Goal: Transaction & Acquisition: Purchase product/service

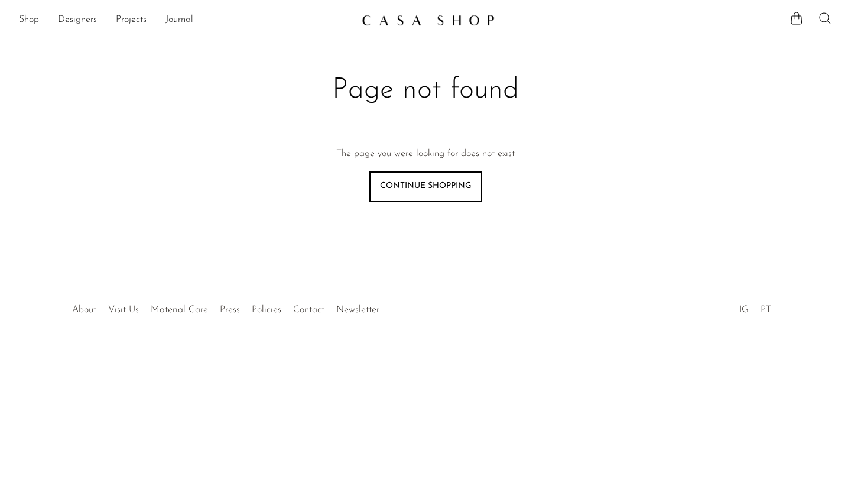
click at [22, 14] on link "Shop" at bounding box center [29, 19] width 20 height 15
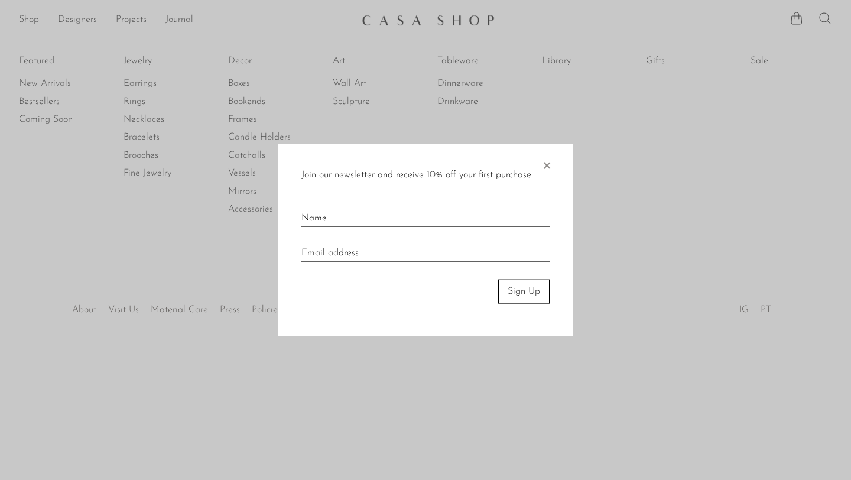
click at [551, 173] on span "×" at bounding box center [547, 163] width 12 height 38
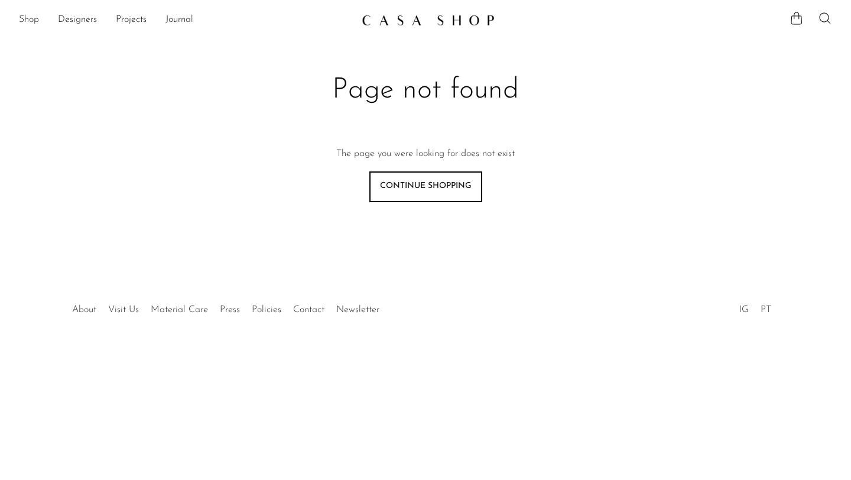
click at [25, 17] on link "Shop" at bounding box center [29, 19] width 20 height 15
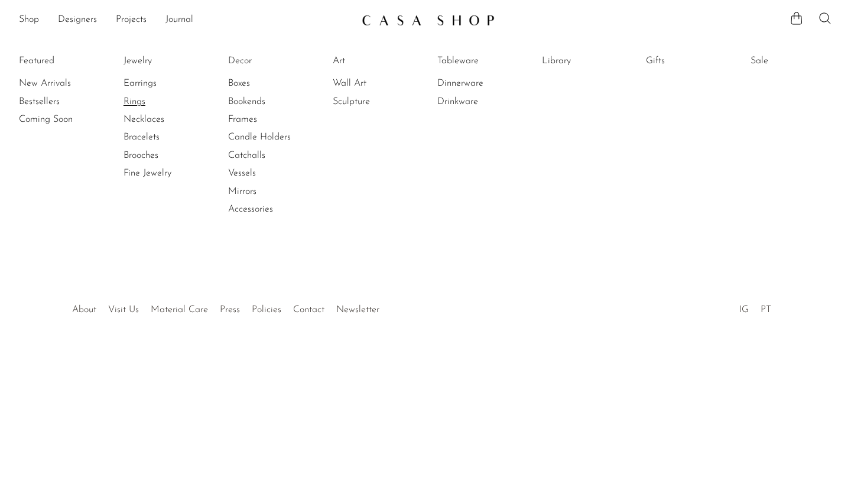
click at [136, 102] on link "Rings" at bounding box center [168, 101] width 89 height 13
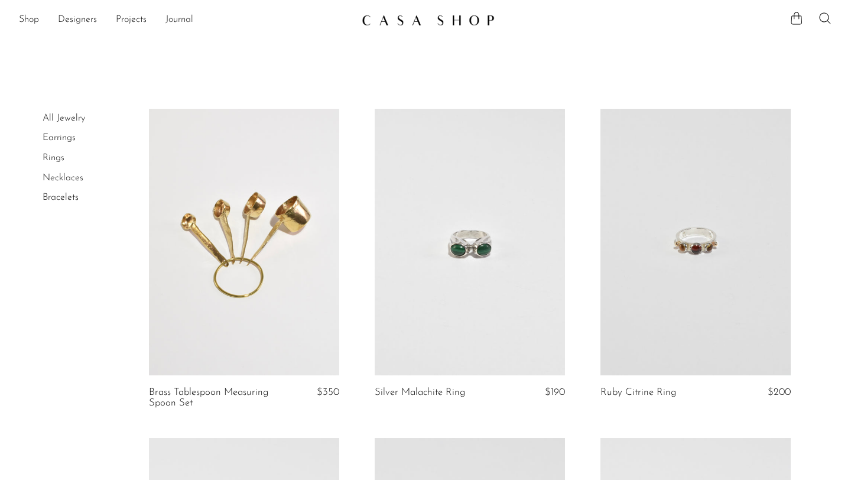
click at [461, 260] on link at bounding box center [470, 242] width 190 height 267
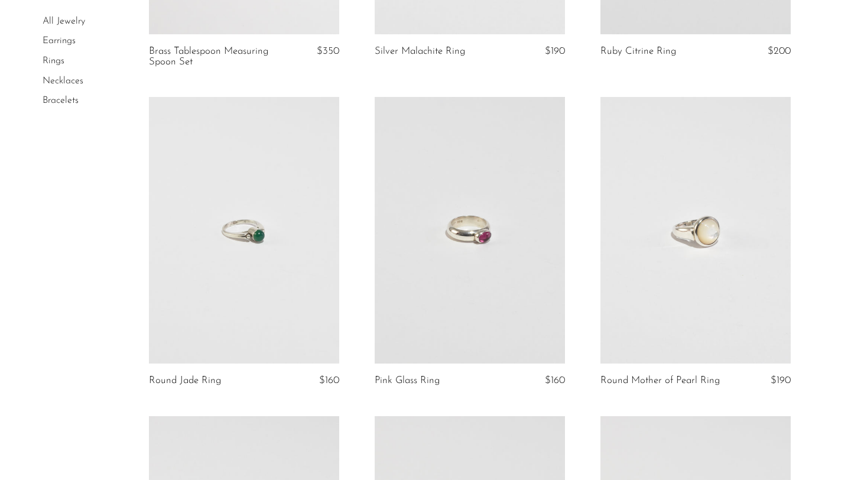
scroll to position [343, 0]
click at [469, 276] on link at bounding box center [470, 228] width 190 height 267
click at [660, 284] on link at bounding box center [696, 228] width 190 height 267
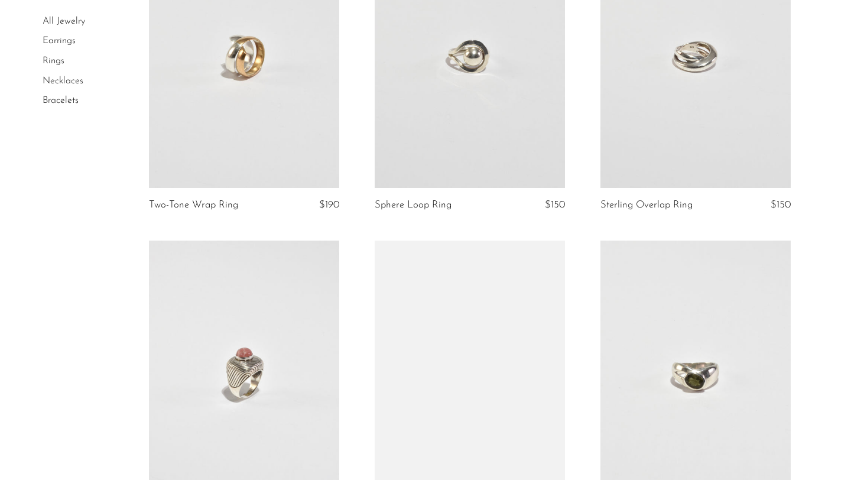
scroll to position [839, 0]
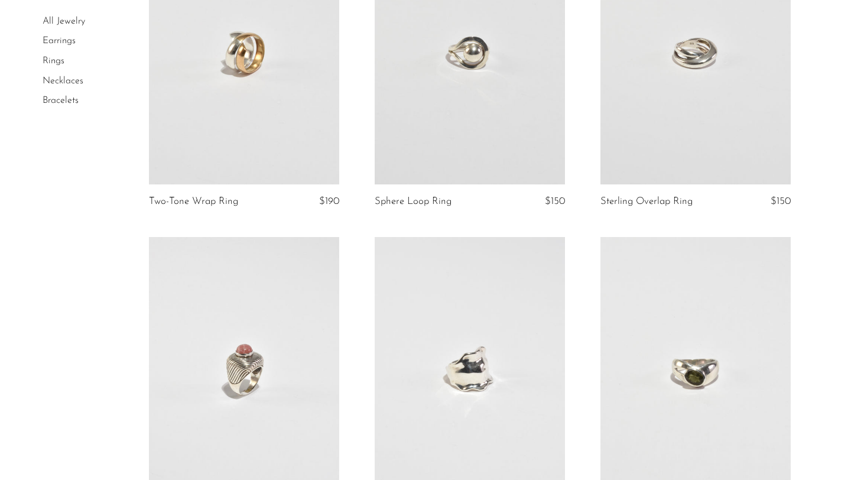
click at [466, 128] on link at bounding box center [470, 51] width 190 height 267
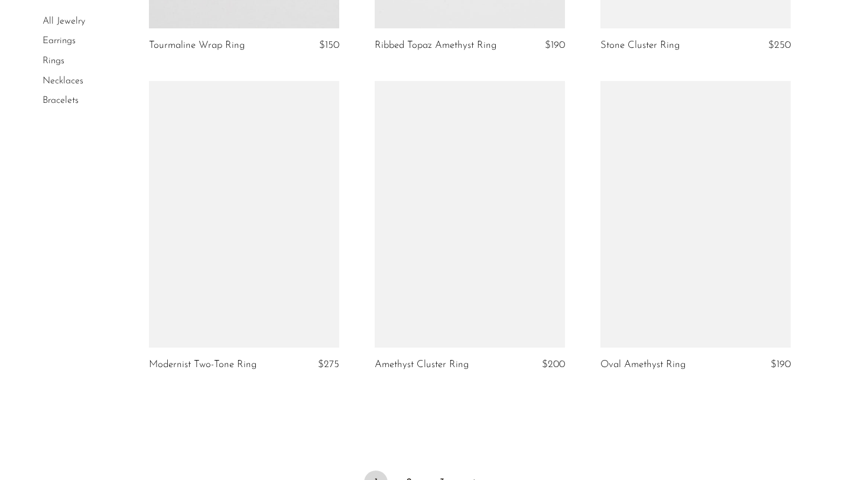
scroll to position [3565, 0]
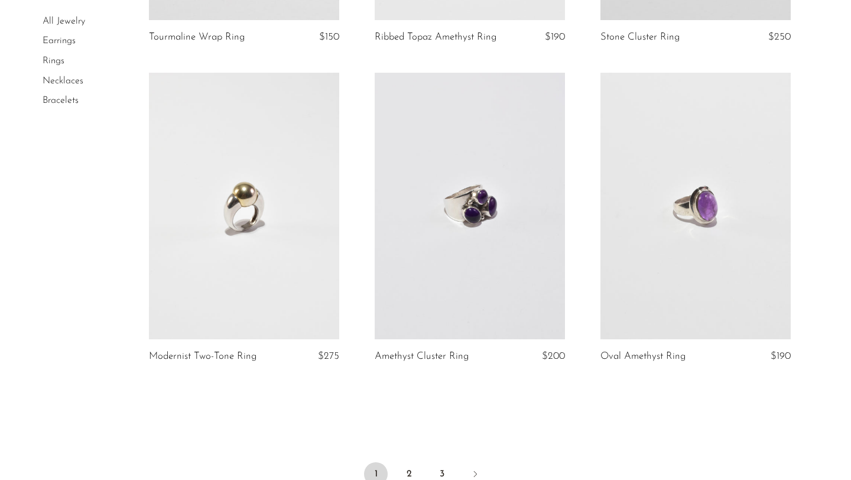
click at [676, 273] on link at bounding box center [696, 206] width 190 height 267
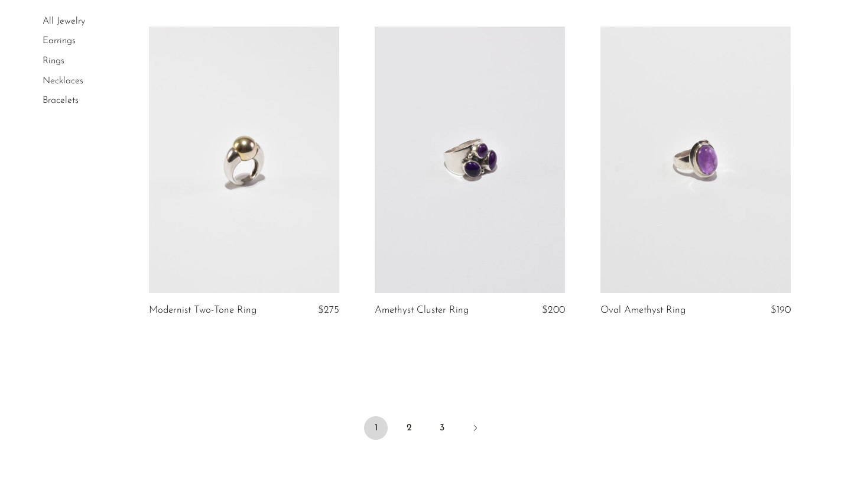
scroll to position [3636, 0]
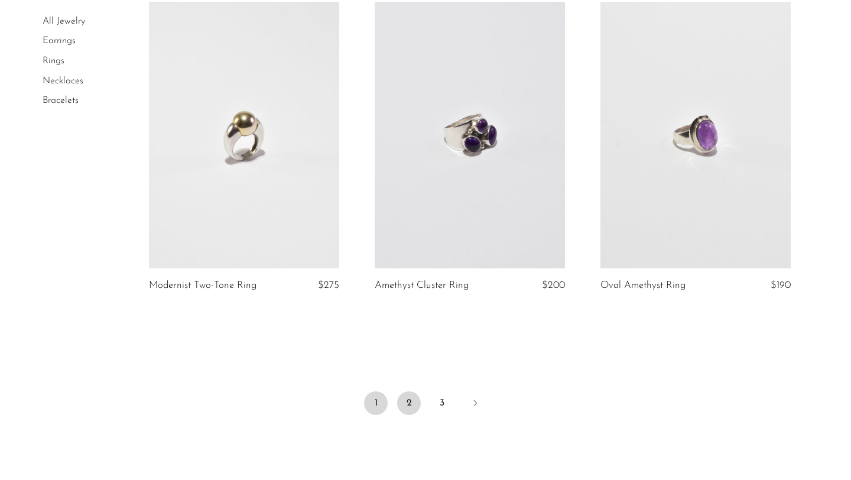
click at [415, 400] on link "2" at bounding box center [409, 403] width 24 height 24
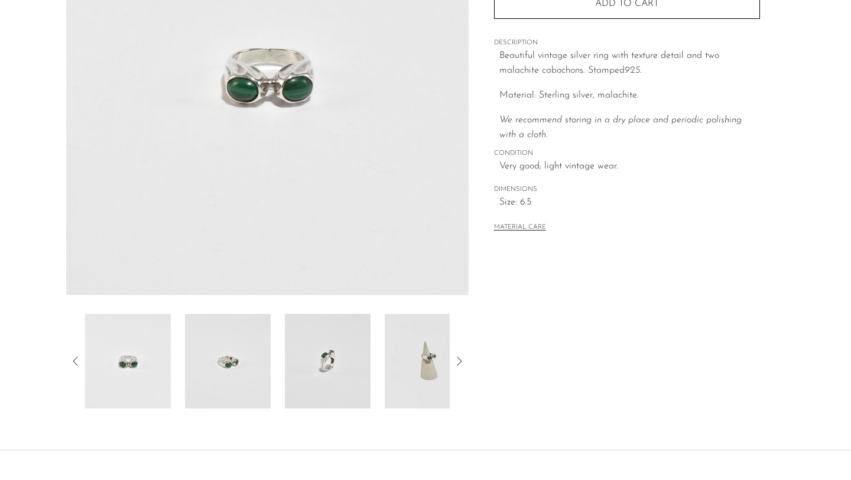
scroll to position [205, 0]
click at [331, 394] on img at bounding box center [328, 359] width 86 height 95
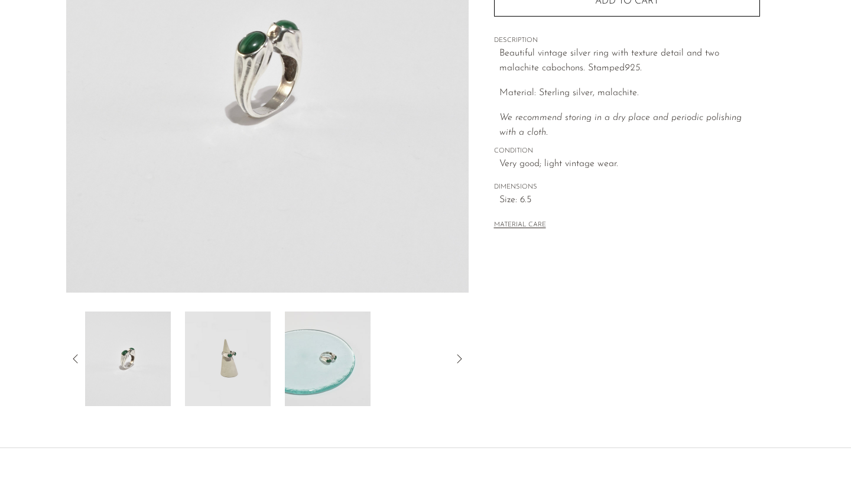
click at [249, 336] on img at bounding box center [228, 359] width 86 height 95
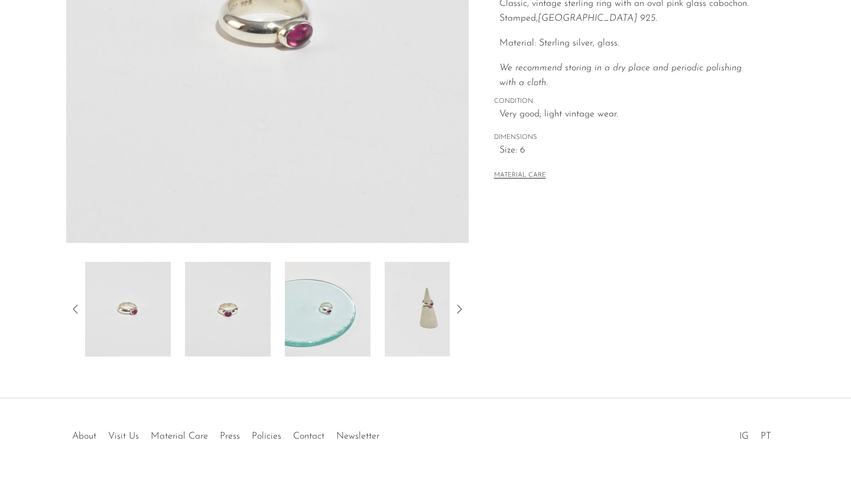
scroll to position [256, 0]
click at [351, 312] on img at bounding box center [328, 308] width 86 height 95
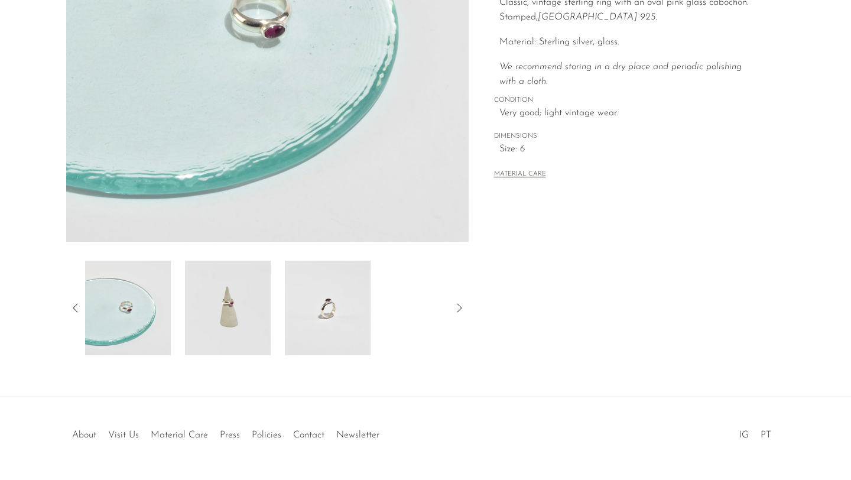
click at [236, 287] on img at bounding box center [228, 308] width 86 height 95
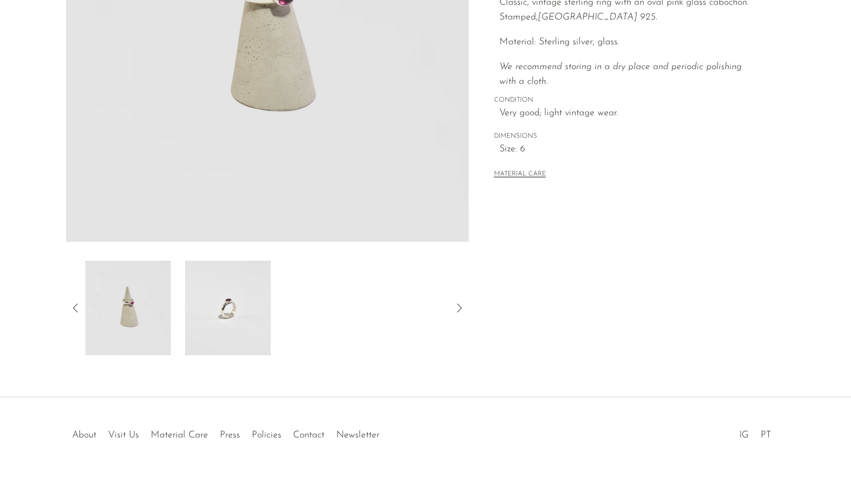
click at [236, 287] on img at bounding box center [228, 308] width 86 height 95
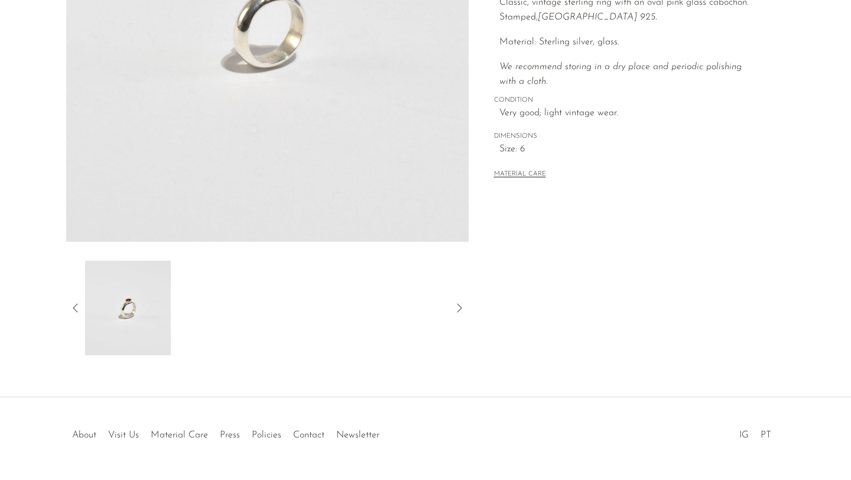
click at [72, 304] on icon at bounding box center [76, 308] width 14 height 14
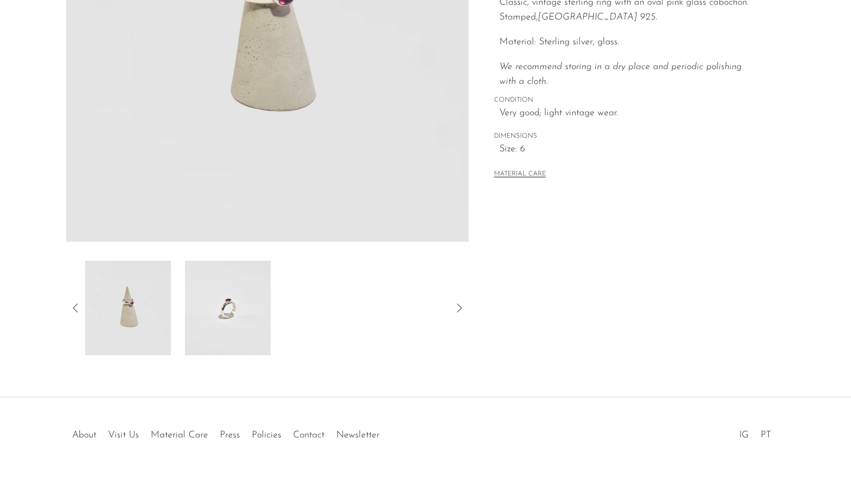
click at [139, 301] on img at bounding box center [128, 308] width 86 height 95
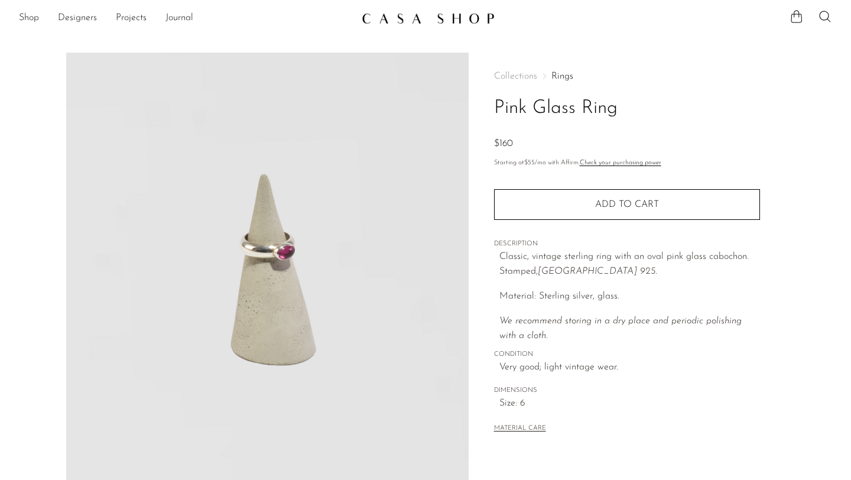
scroll to position [0, 0]
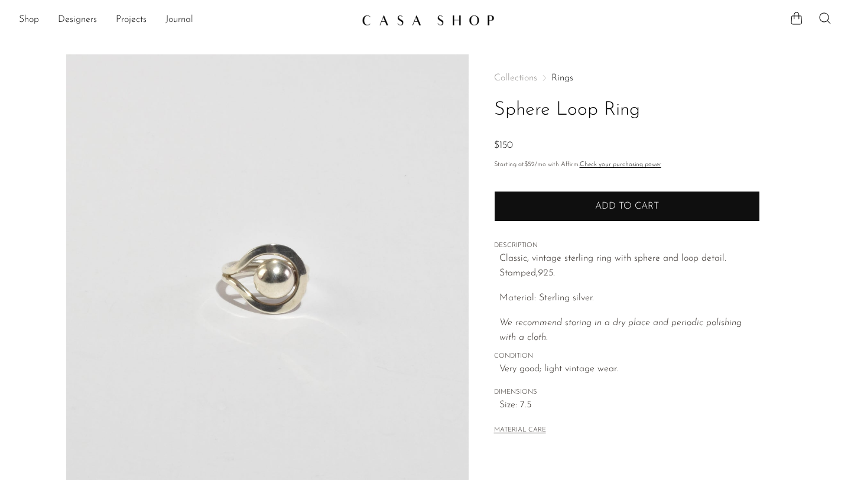
click at [522, 213] on button "Add to cart" at bounding box center [627, 206] width 266 height 31
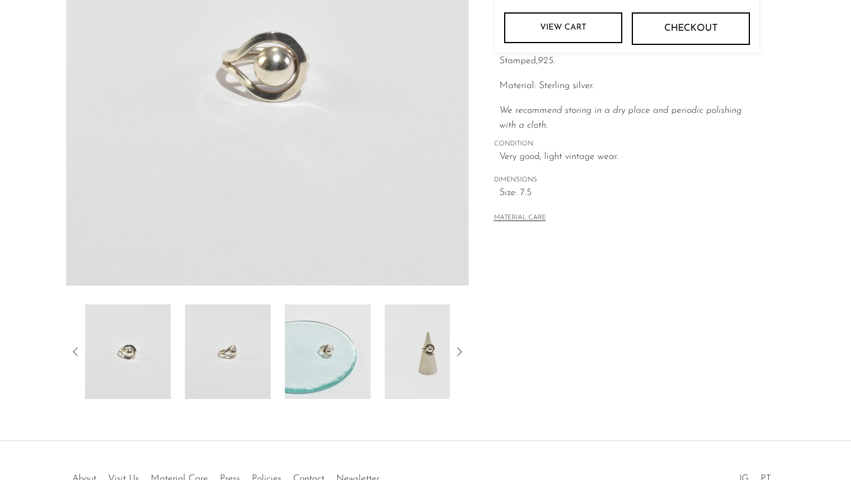
scroll to position [215, 0]
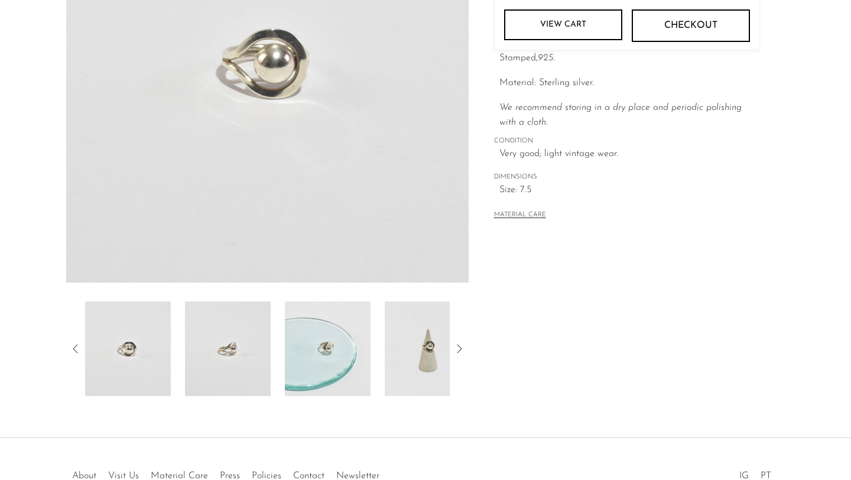
click at [333, 366] on img at bounding box center [328, 349] width 86 height 95
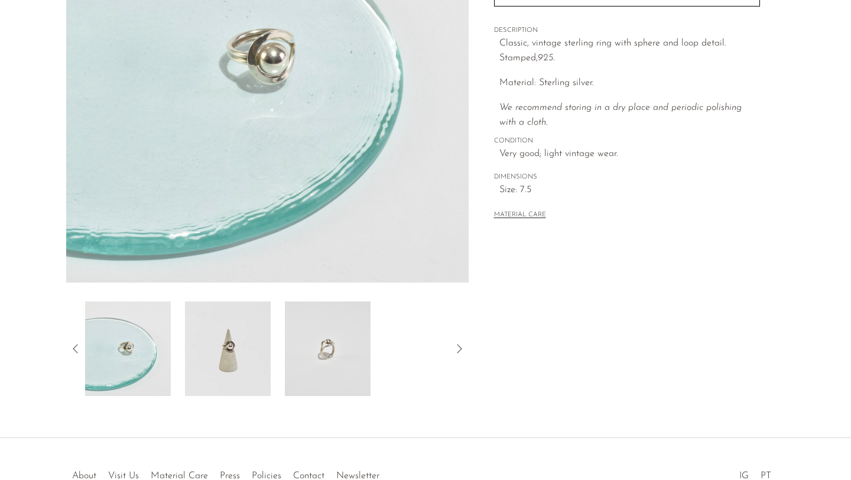
click at [250, 338] on img at bounding box center [228, 349] width 86 height 95
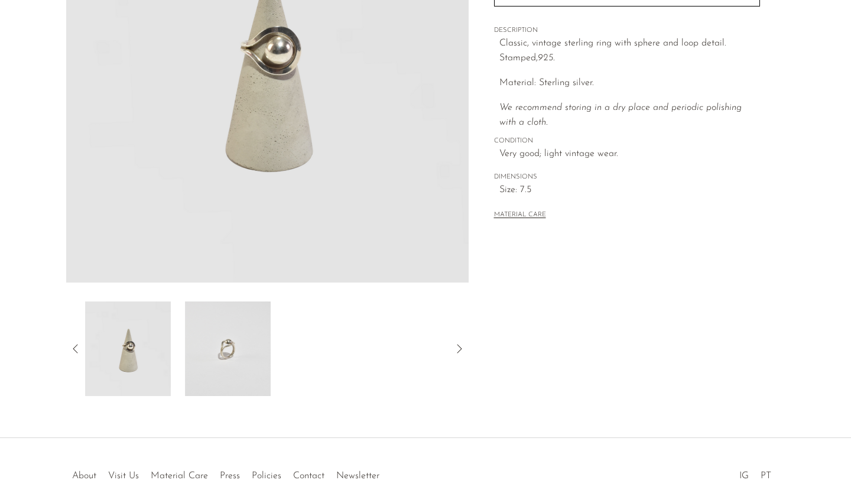
click at [250, 334] on img at bounding box center [228, 349] width 86 height 95
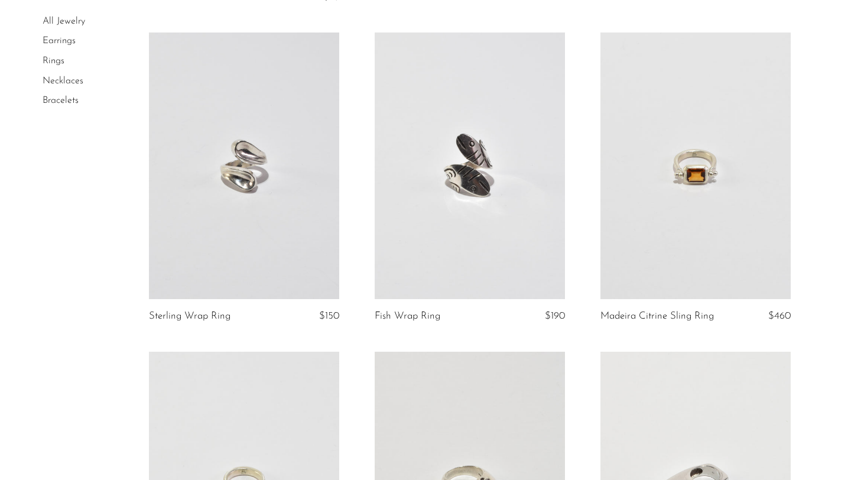
scroll to position [410, 0]
click at [653, 255] on link at bounding box center [696, 164] width 190 height 267
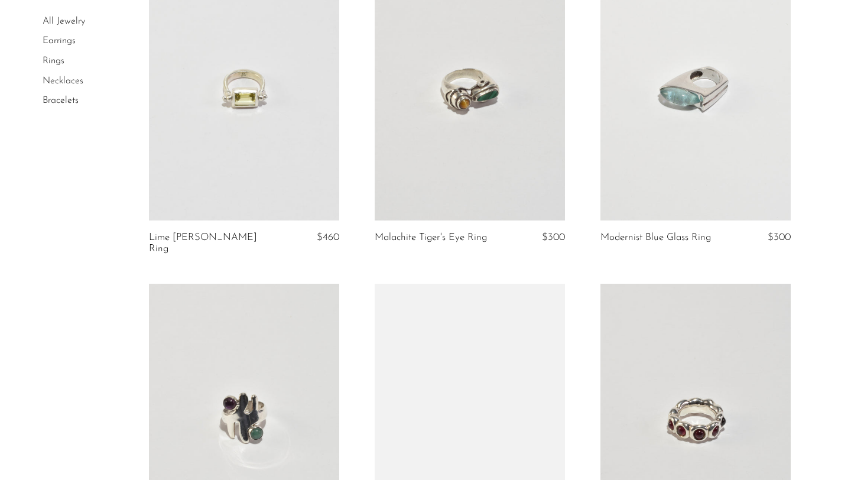
scroll to position [806, 0]
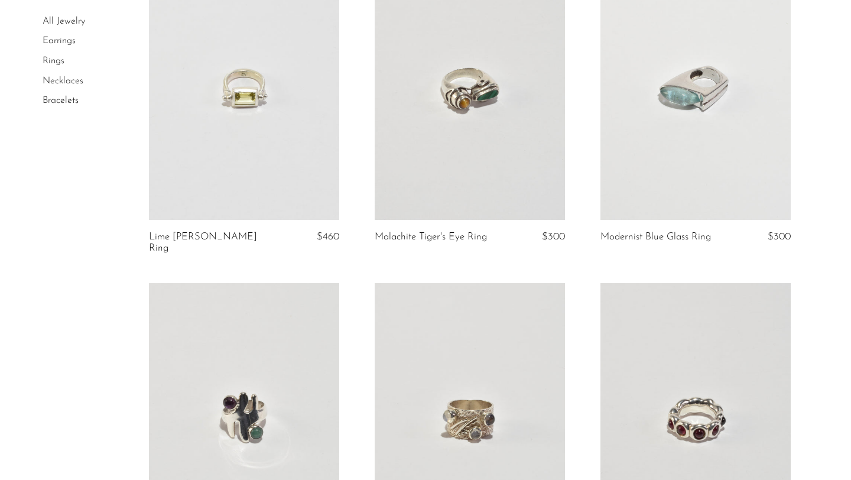
click at [221, 134] on link at bounding box center [244, 87] width 190 height 267
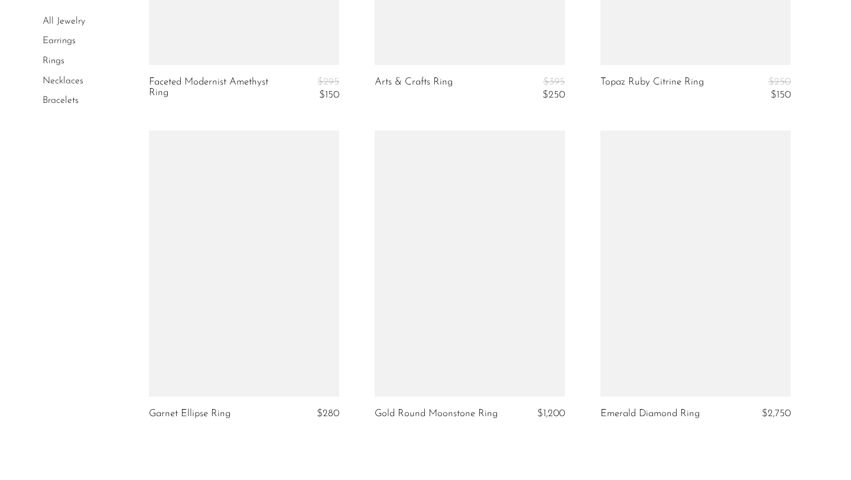
scroll to position [3586, 0]
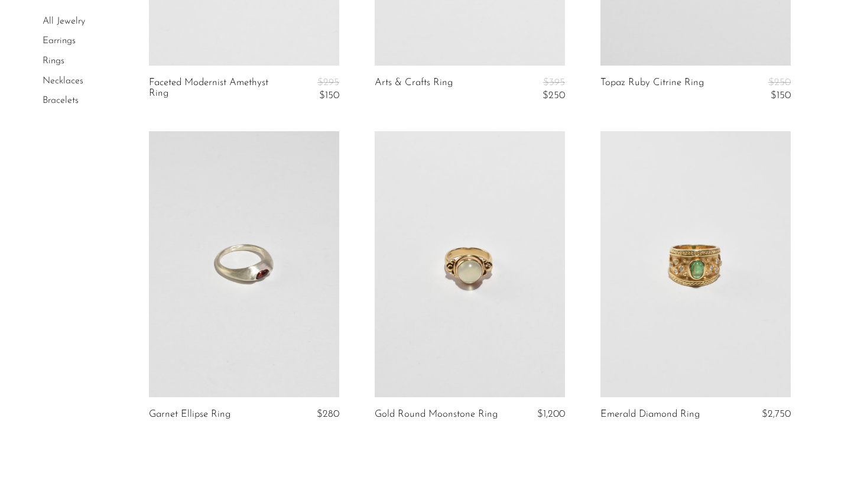
click at [465, 277] on link at bounding box center [470, 264] width 190 height 267
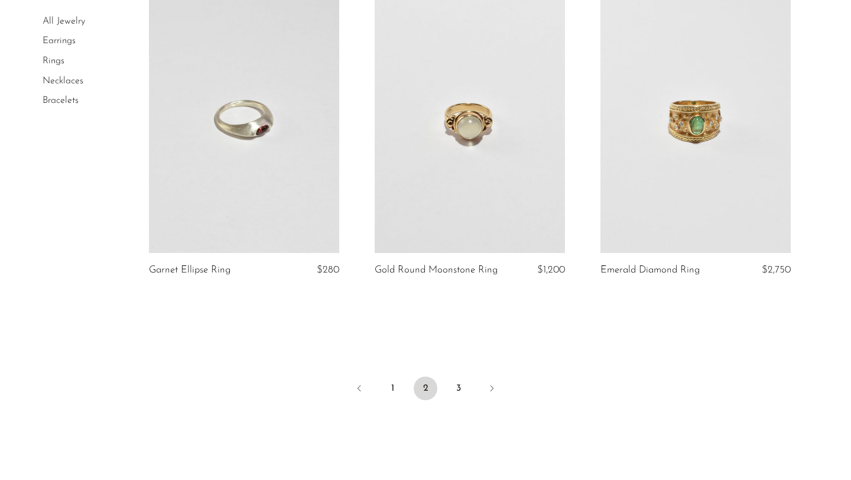
scroll to position [3734, 0]
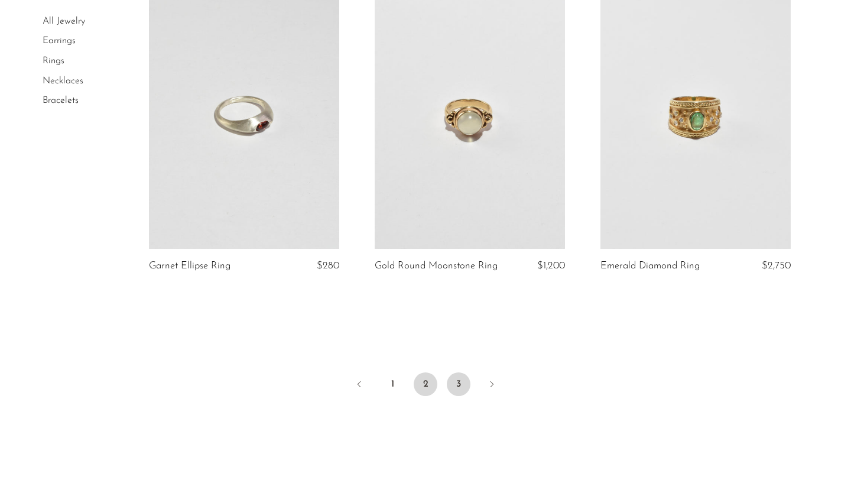
click at [458, 372] on link "3" at bounding box center [459, 384] width 24 height 24
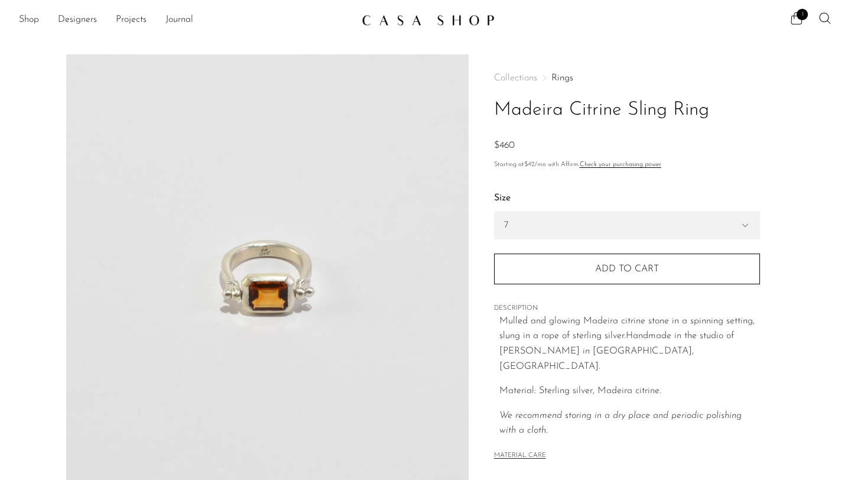
click at [319, 289] on img at bounding box center [267, 275] width 403 height 443
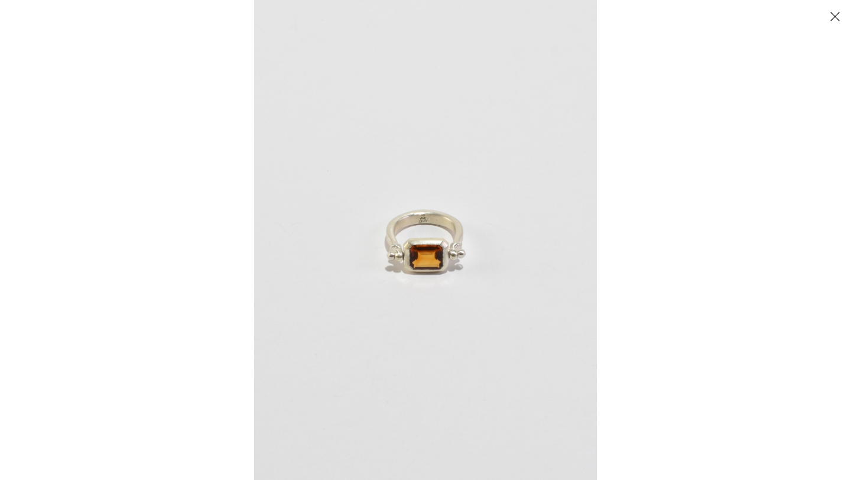
scroll to position [290, 0]
click at [842, 15] on button "Close" at bounding box center [835, 16] width 21 height 21
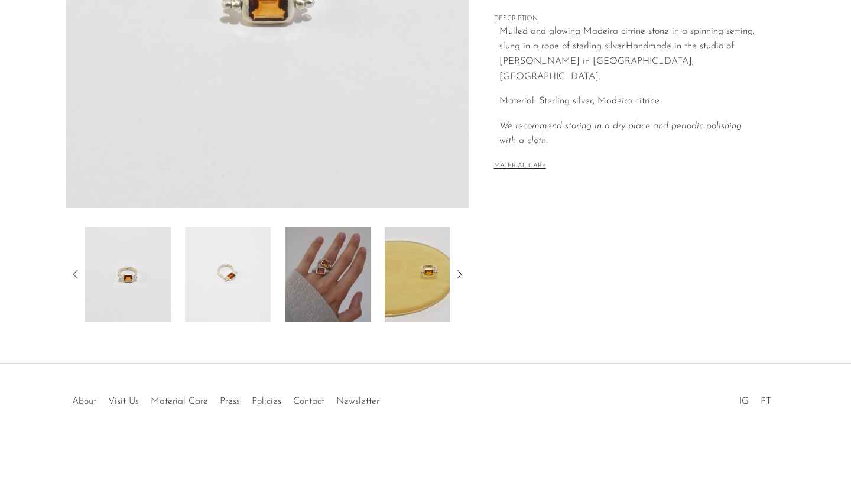
scroll to position [231, 0]
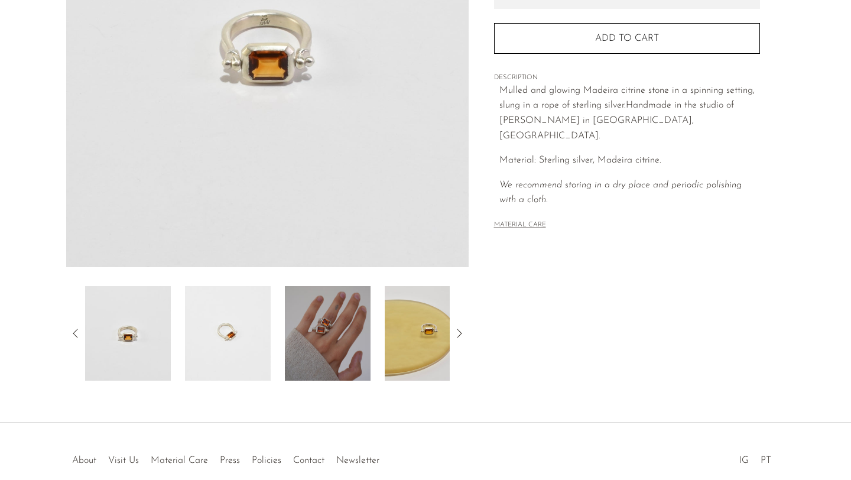
click at [305, 348] on img at bounding box center [328, 333] width 86 height 95
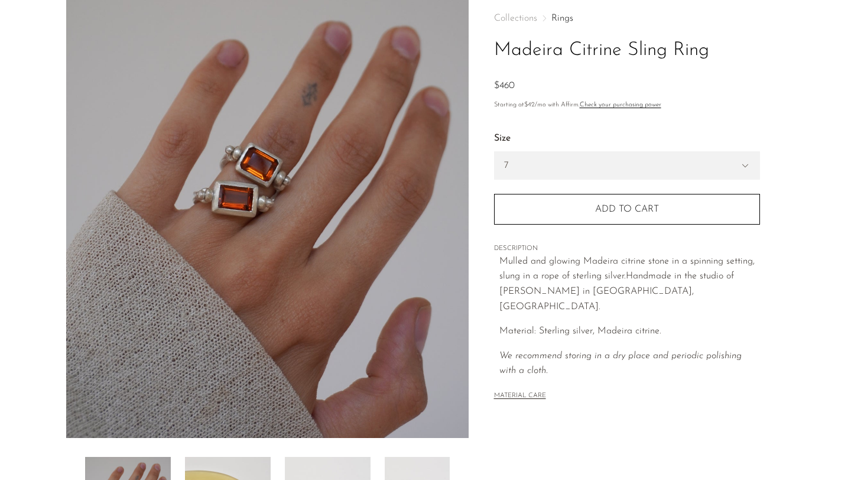
scroll to position [51, 0]
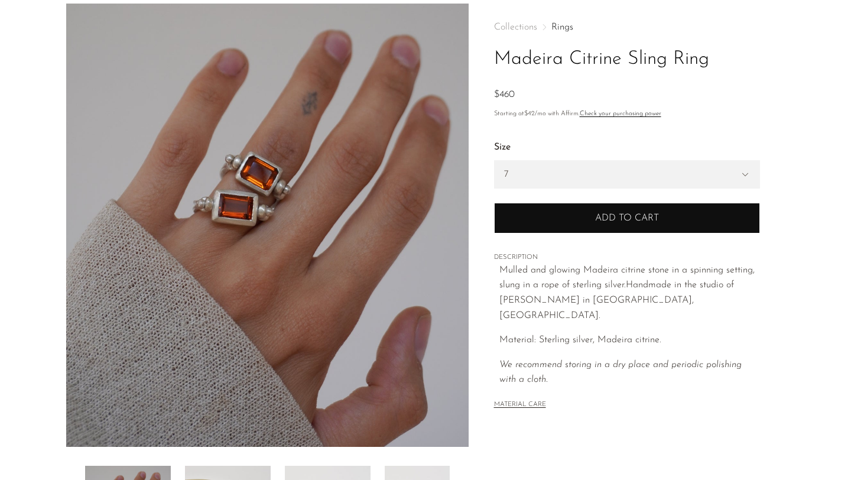
click at [537, 223] on button "Add to cart" at bounding box center [627, 218] width 266 height 31
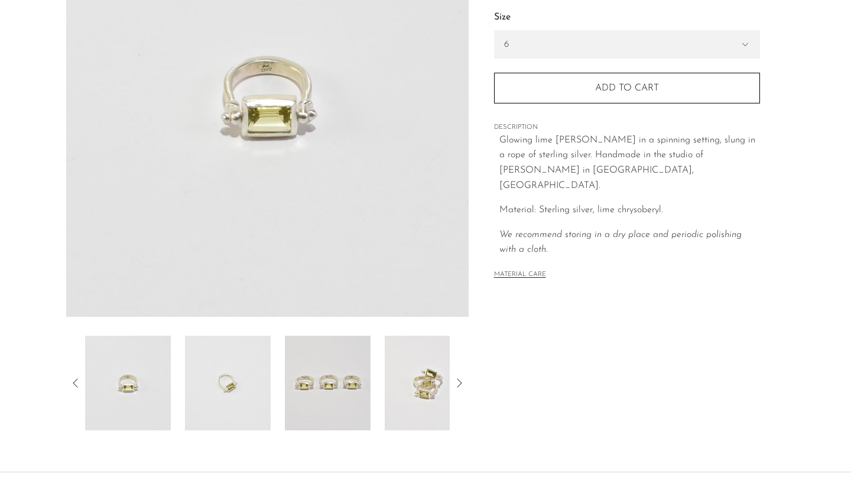
scroll to position [182, 0]
click at [394, 387] on img at bounding box center [428, 382] width 86 height 95
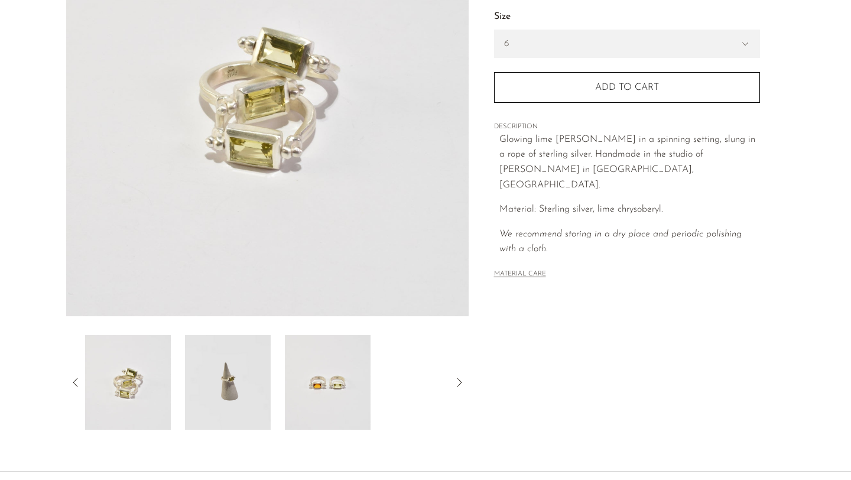
click at [230, 385] on img at bounding box center [228, 382] width 86 height 95
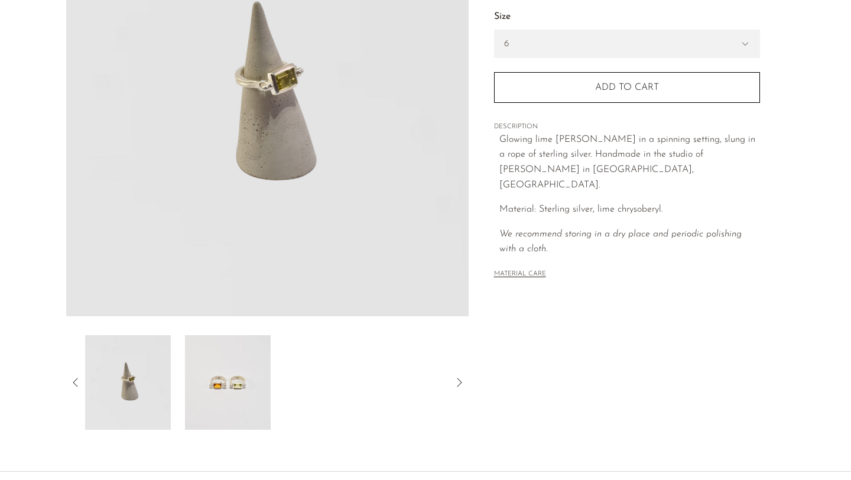
click at [233, 361] on img at bounding box center [228, 382] width 86 height 95
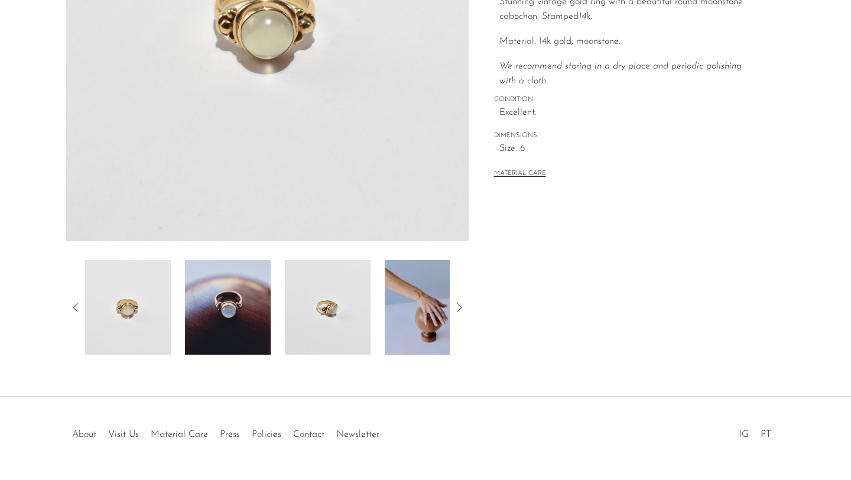
scroll to position [258, 0]
click at [242, 319] on img at bounding box center [228, 306] width 86 height 95
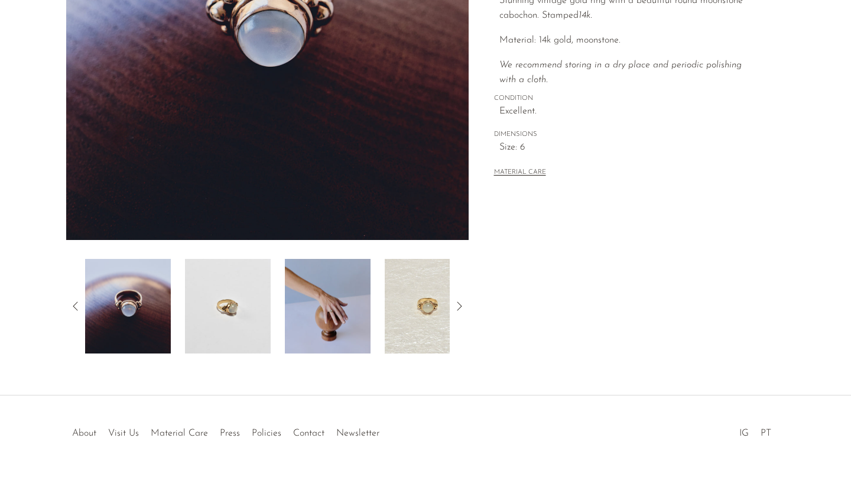
click at [312, 286] on img at bounding box center [328, 306] width 86 height 95
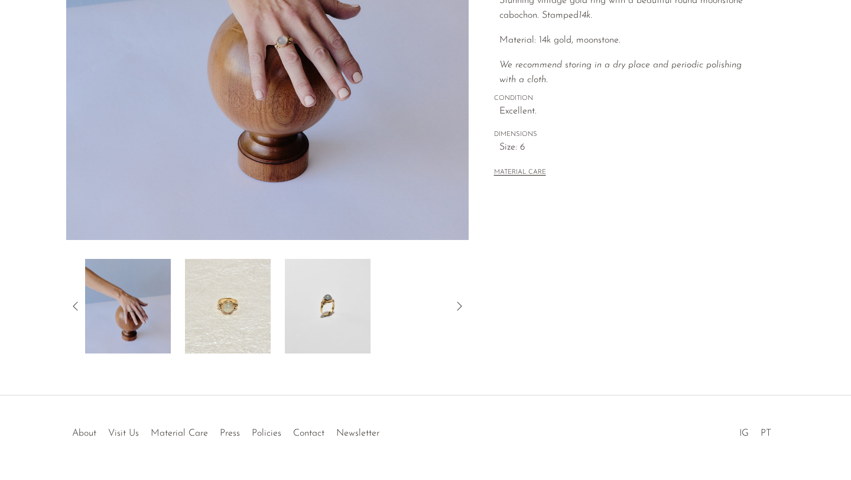
click at [317, 312] on img at bounding box center [328, 306] width 86 height 95
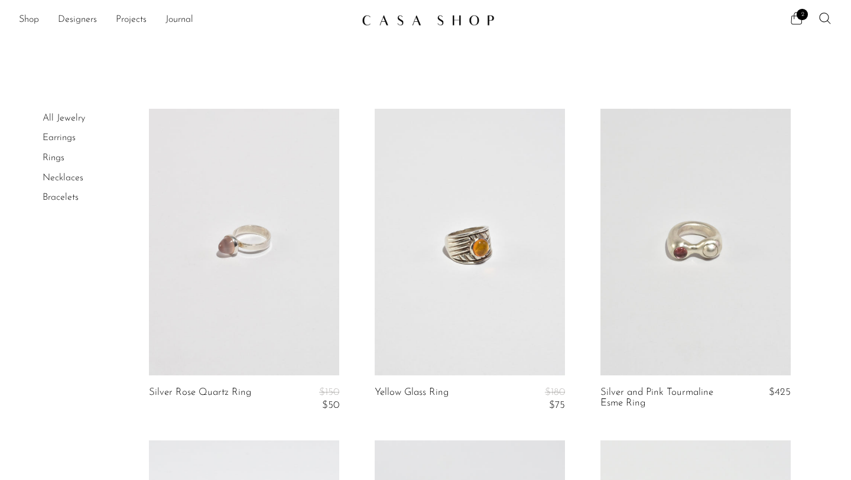
click at [803, 23] on icon at bounding box center [797, 18] width 14 height 14
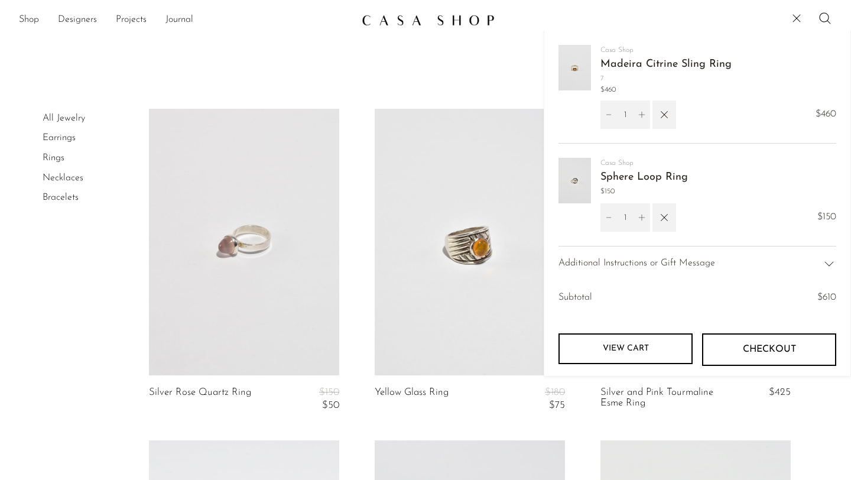
click at [611, 162] on link "Casa Shop" at bounding box center [617, 163] width 33 height 7
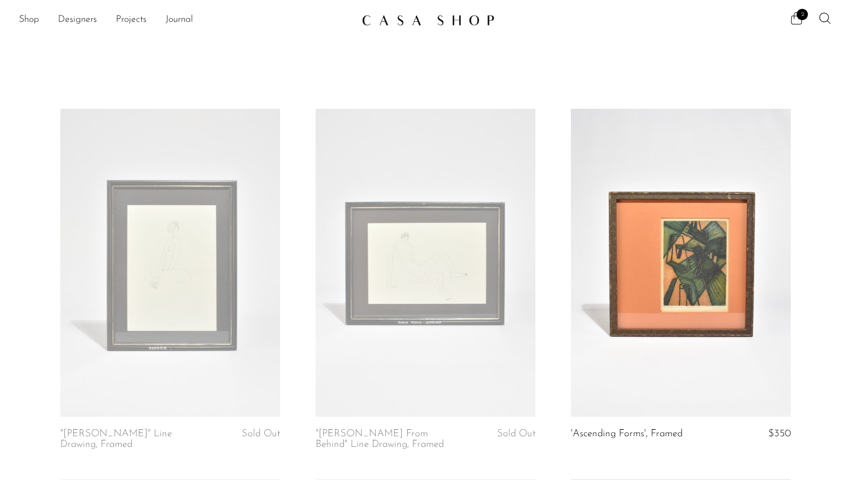
click at [795, 17] on icon at bounding box center [797, 18] width 14 height 14
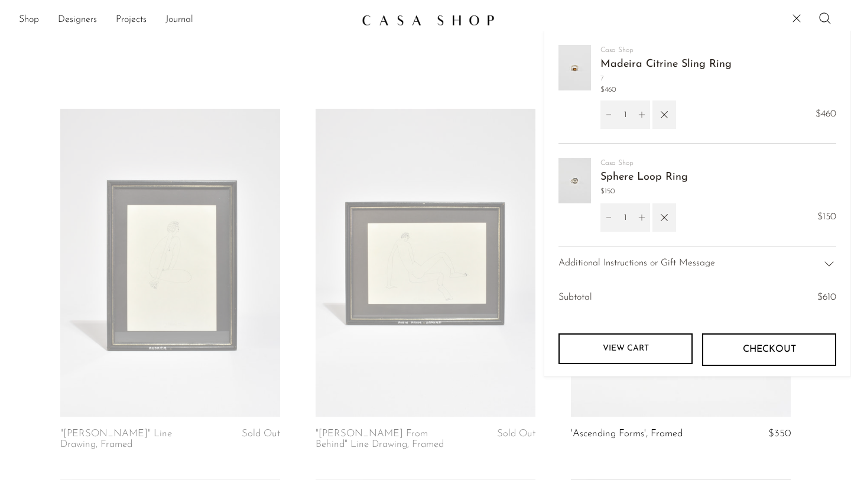
click at [589, 170] on img at bounding box center [575, 181] width 33 height 46
click at [578, 174] on img at bounding box center [575, 181] width 33 height 46
click at [628, 180] on link "Sphere Loop Ring" at bounding box center [645, 177] width 88 height 11
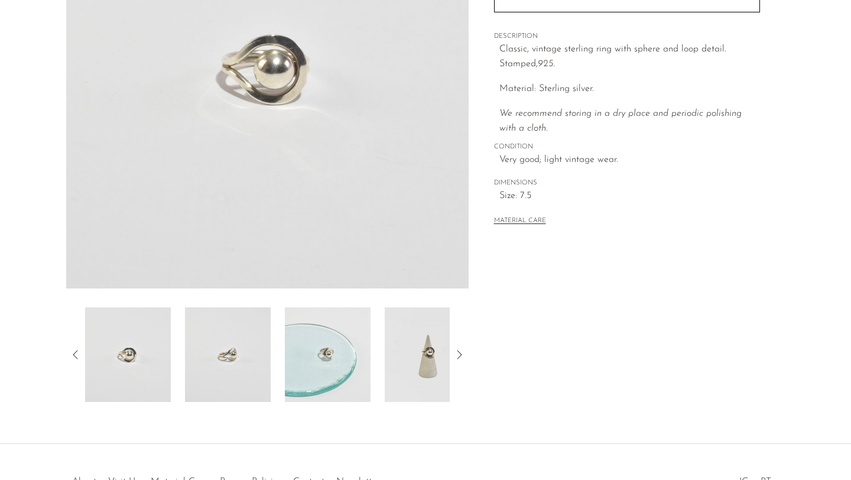
scroll to position [212, 0]
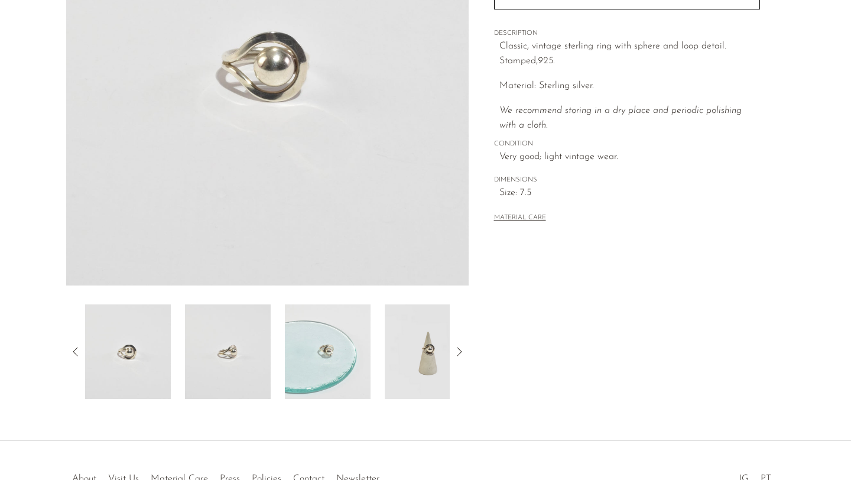
click at [335, 345] on img at bounding box center [328, 351] width 86 height 95
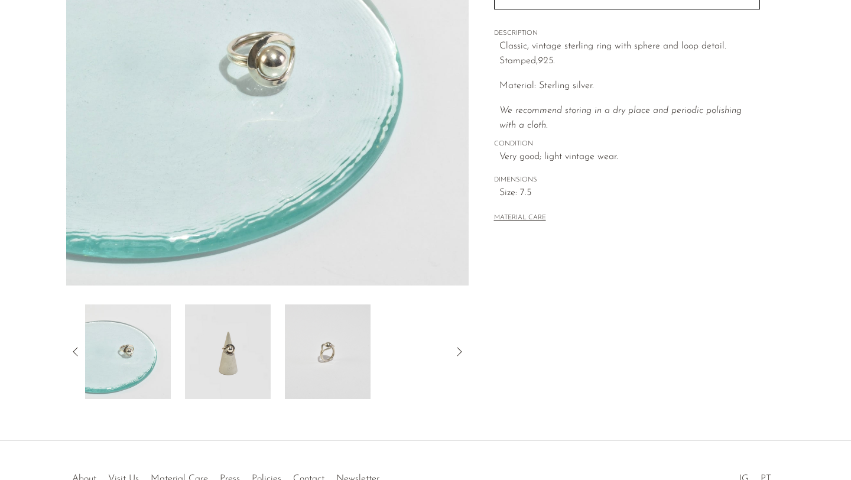
click at [218, 355] on img at bounding box center [228, 351] width 86 height 95
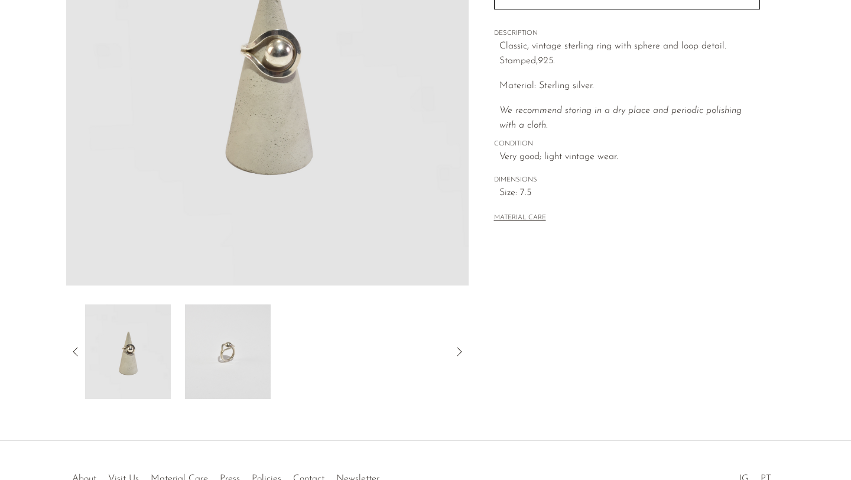
click at [233, 367] on img at bounding box center [228, 351] width 86 height 95
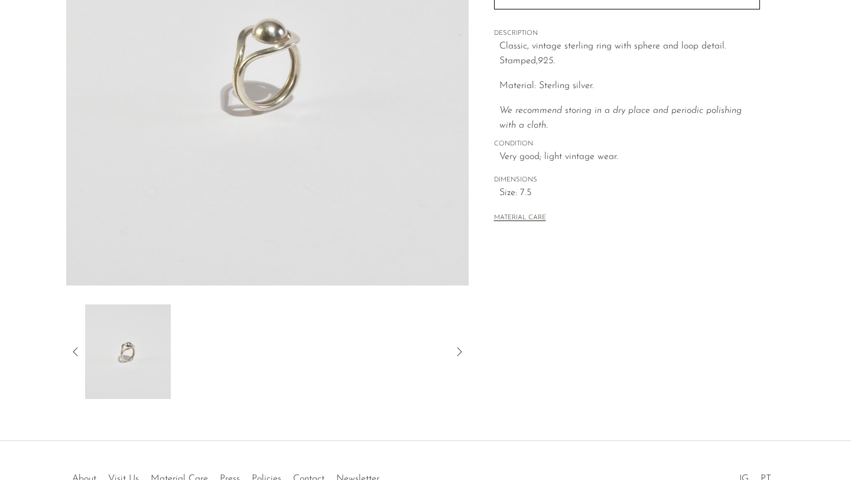
click at [75, 349] on icon at bounding box center [76, 352] width 14 height 14
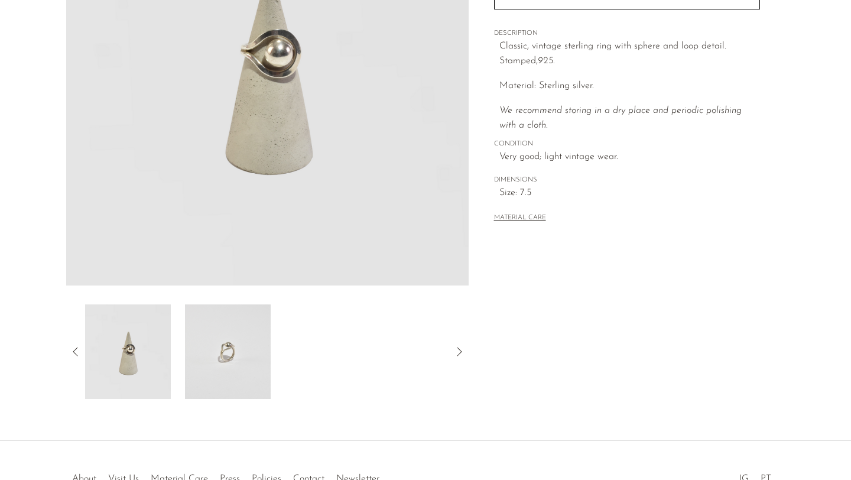
click at [77, 352] on icon at bounding box center [76, 352] width 14 height 14
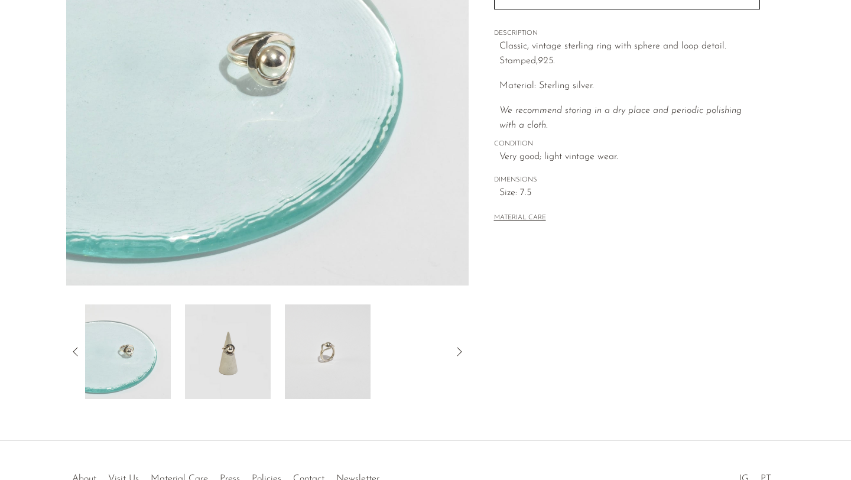
click at [77, 352] on icon at bounding box center [76, 352] width 14 height 14
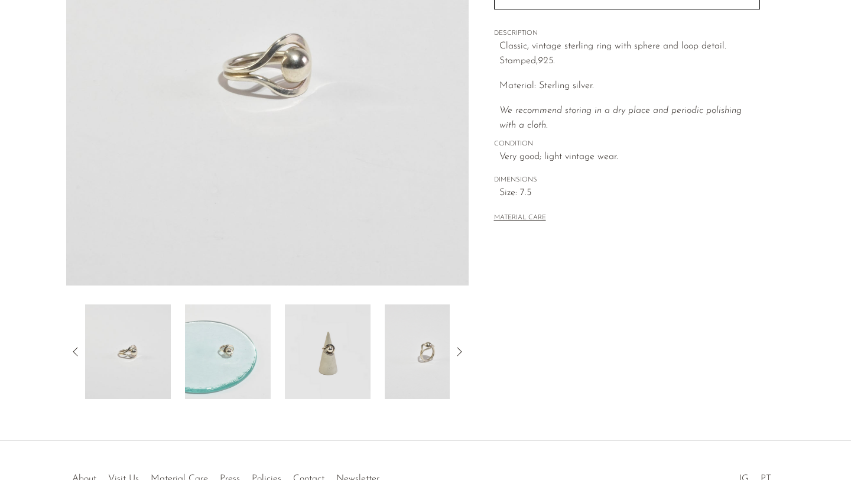
click at [77, 352] on icon at bounding box center [76, 352] width 14 height 14
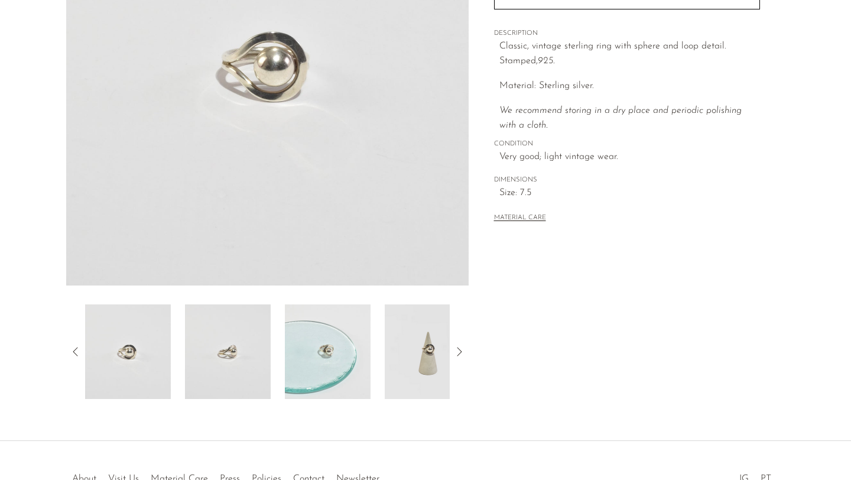
click at [223, 358] on img at bounding box center [228, 351] width 86 height 95
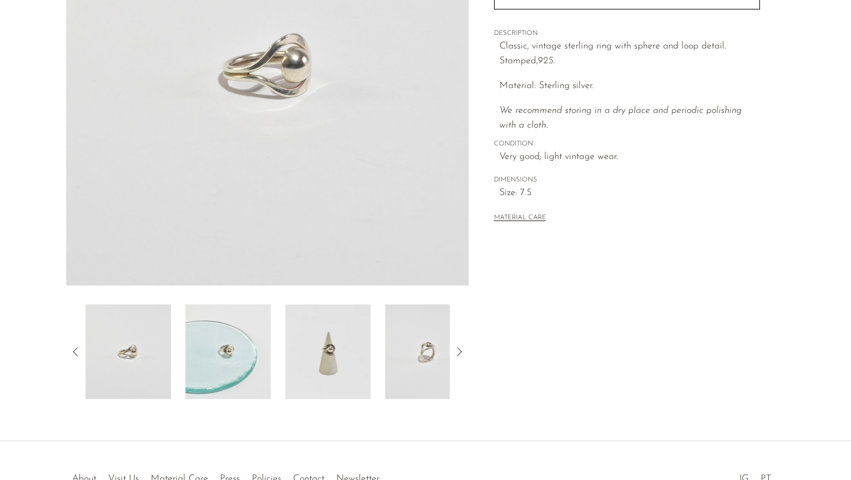
click at [114, 337] on img at bounding box center [128, 351] width 86 height 95
click at [76, 353] on icon at bounding box center [76, 352] width 14 height 14
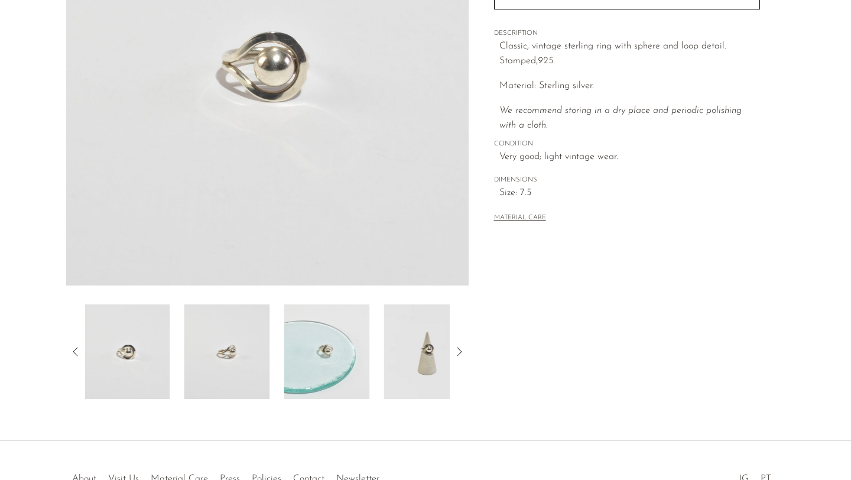
click at [110, 360] on img at bounding box center [127, 351] width 86 height 95
click at [77, 352] on icon at bounding box center [76, 352] width 14 height 14
click at [137, 333] on img at bounding box center [128, 351] width 86 height 95
click at [329, 325] on img at bounding box center [328, 351] width 86 height 95
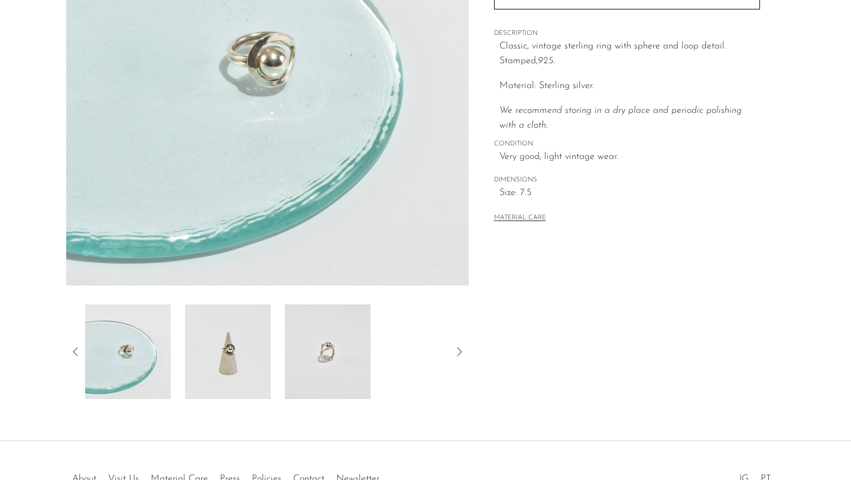
click at [234, 350] on img at bounding box center [228, 351] width 86 height 95
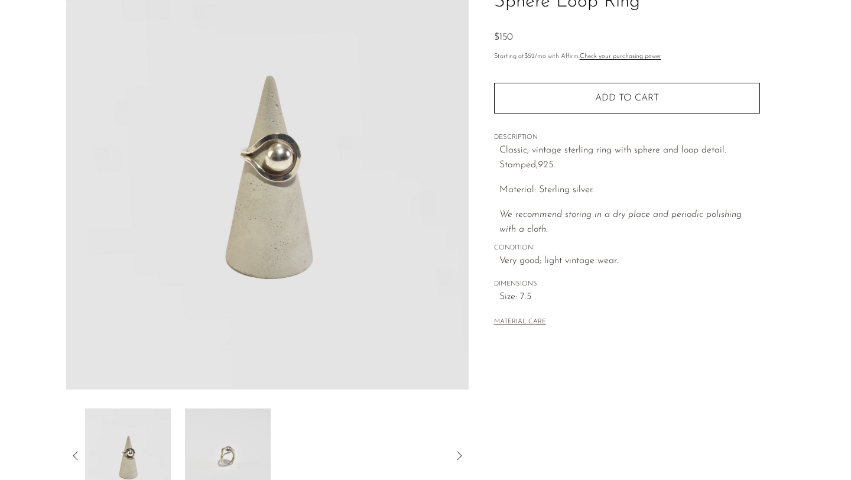
scroll to position [109, 0]
click at [245, 435] on img at bounding box center [228, 455] width 86 height 95
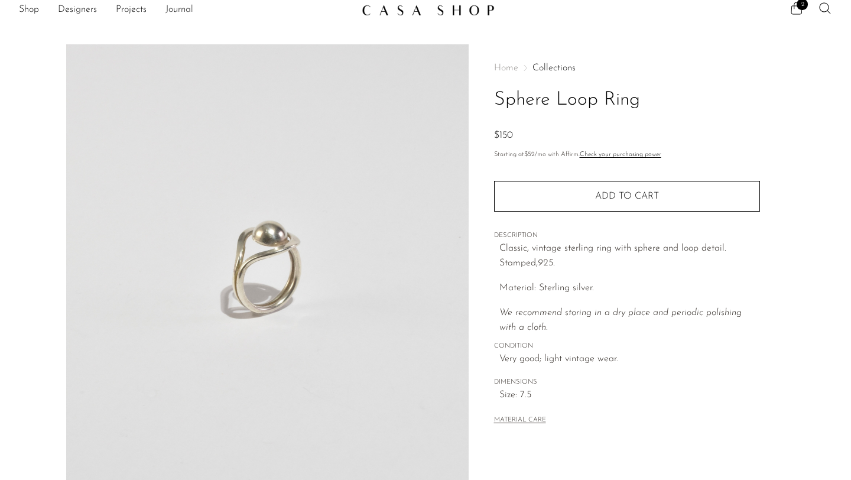
scroll to position [0, 0]
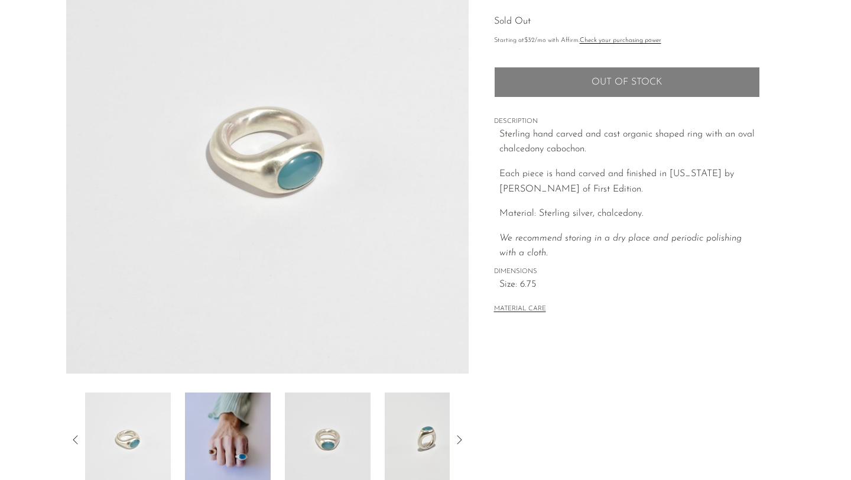
scroll to position [126, 0]
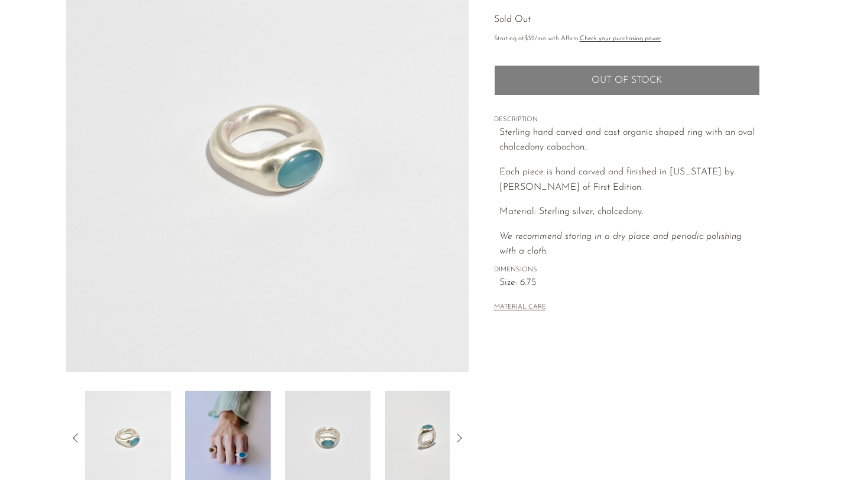
click at [235, 438] on img at bounding box center [228, 438] width 86 height 95
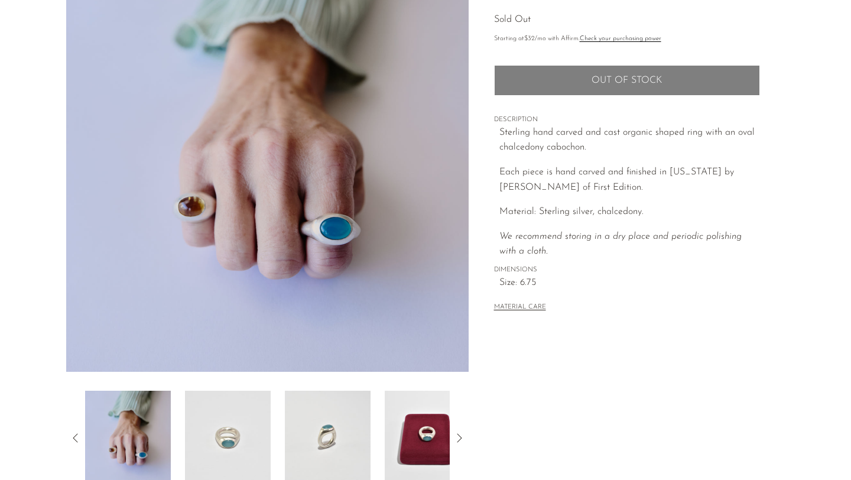
scroll to position [0, 0]
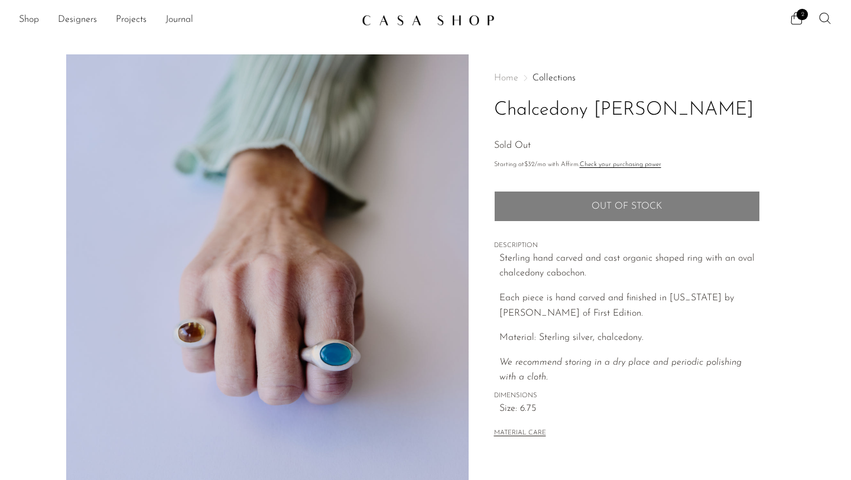
click at [824, 22] on icon at bounding box center [825, 18] width 14 height 14
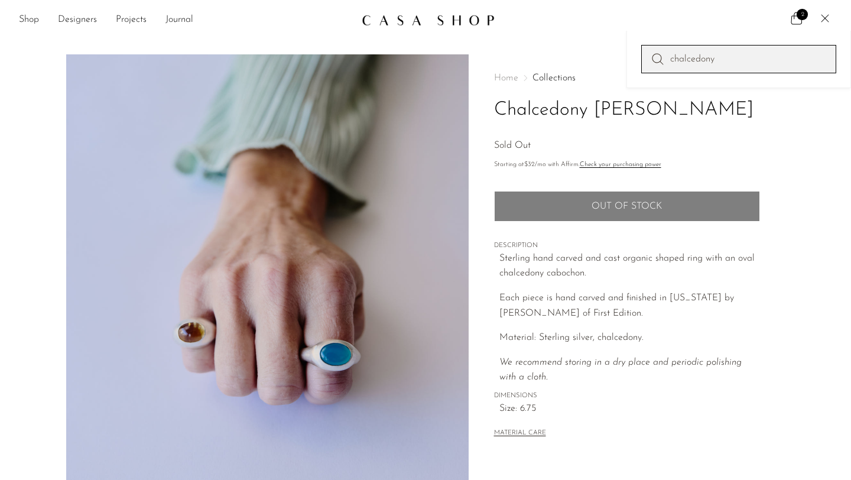
type input "chalcedony"
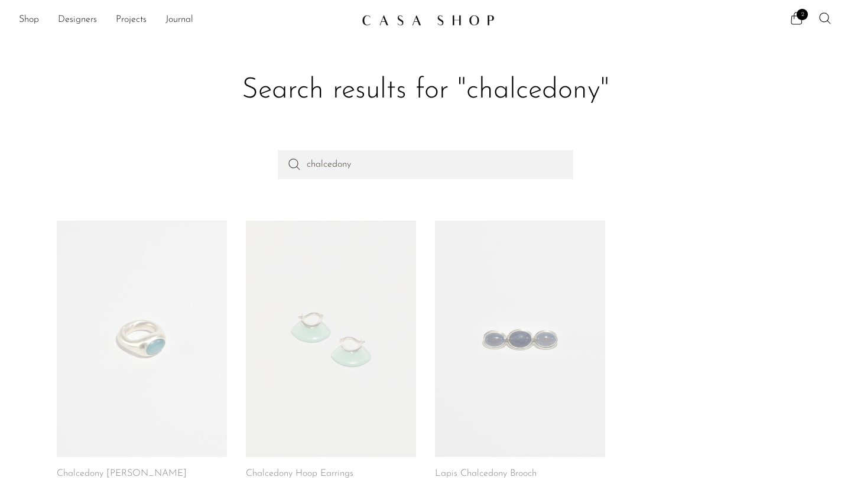
click at [98, 310] on link at bounding box center [142, 339] width 170 height 236
